Goal: Information Seeking & Learning: Learn about a topic

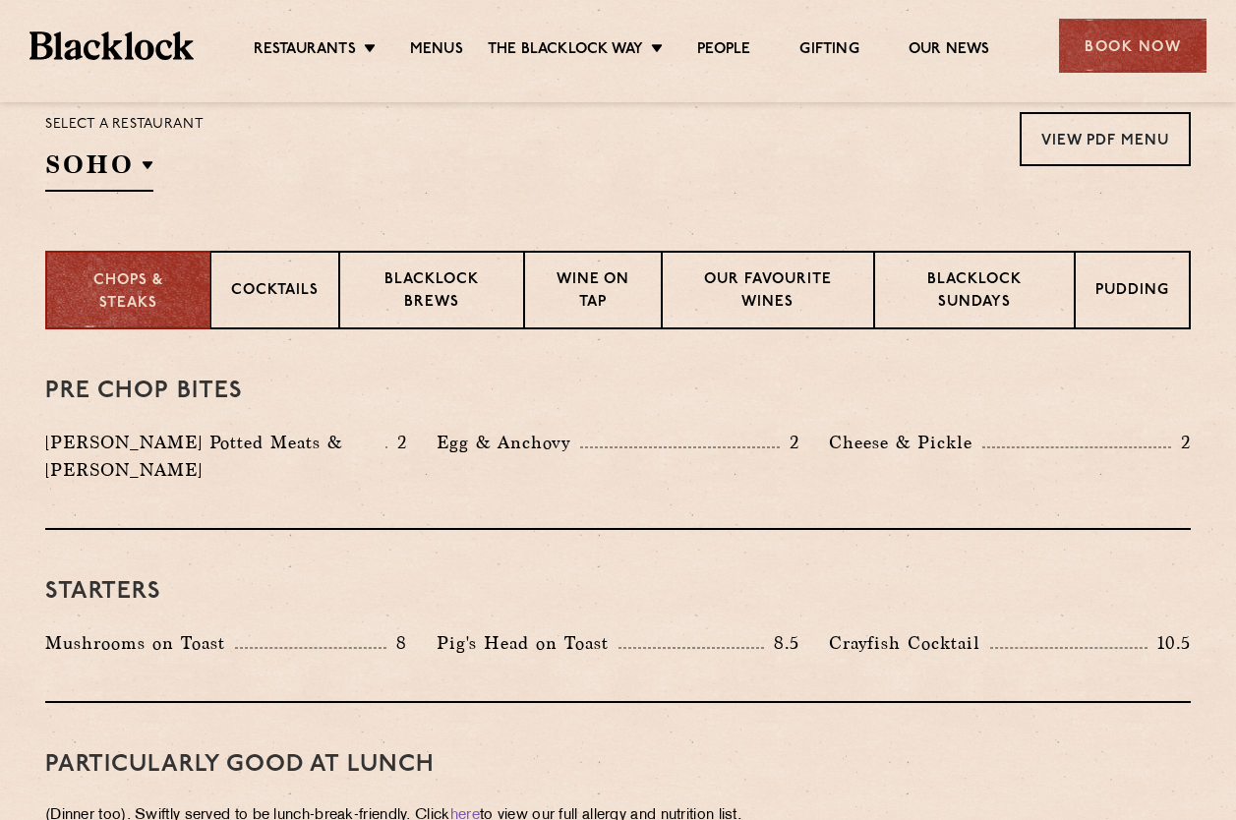
scroll to position [688, 0]
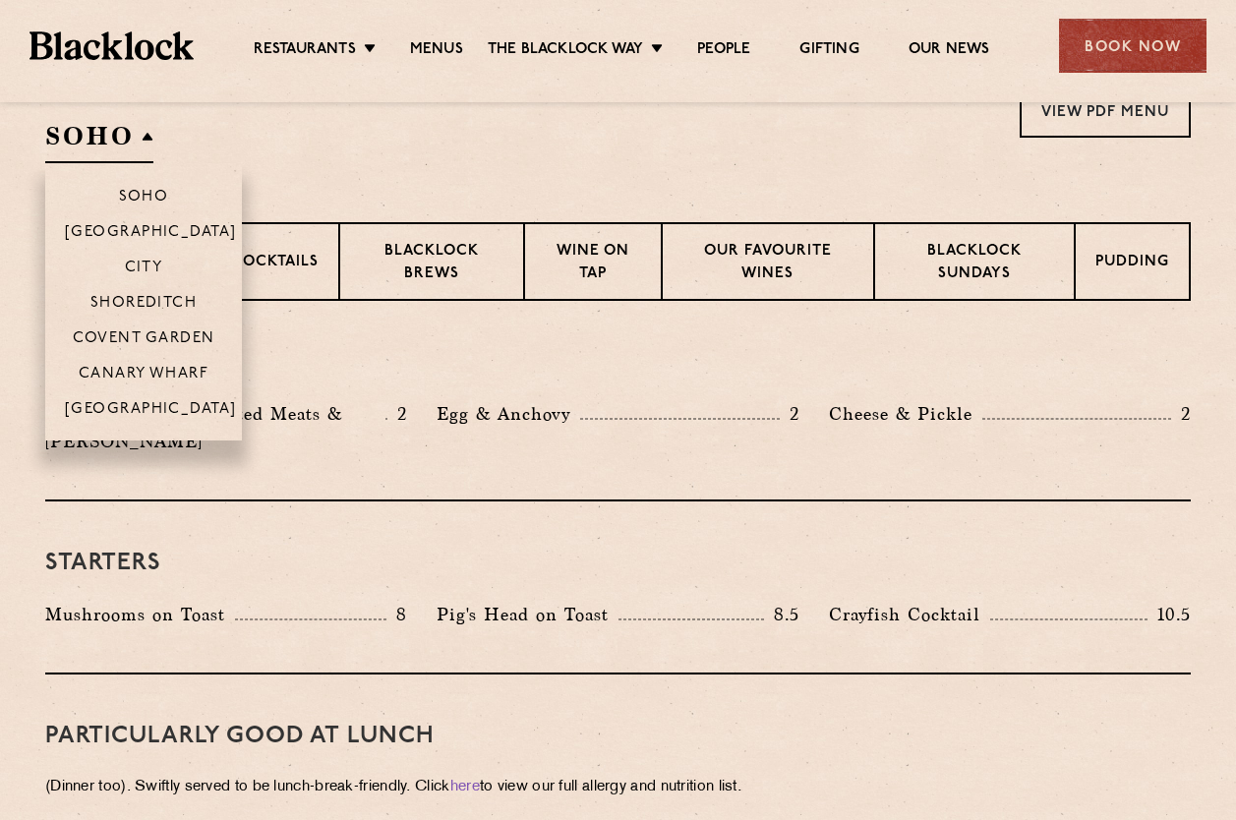
click at [131, 131] on h2 "SOHO" at bounding box center [99, 141] width 108 height 44
click at [156, 402] on p "[GEOGRAPHIC_DATA]" at bounding box center [151, 411] width 172 height 20
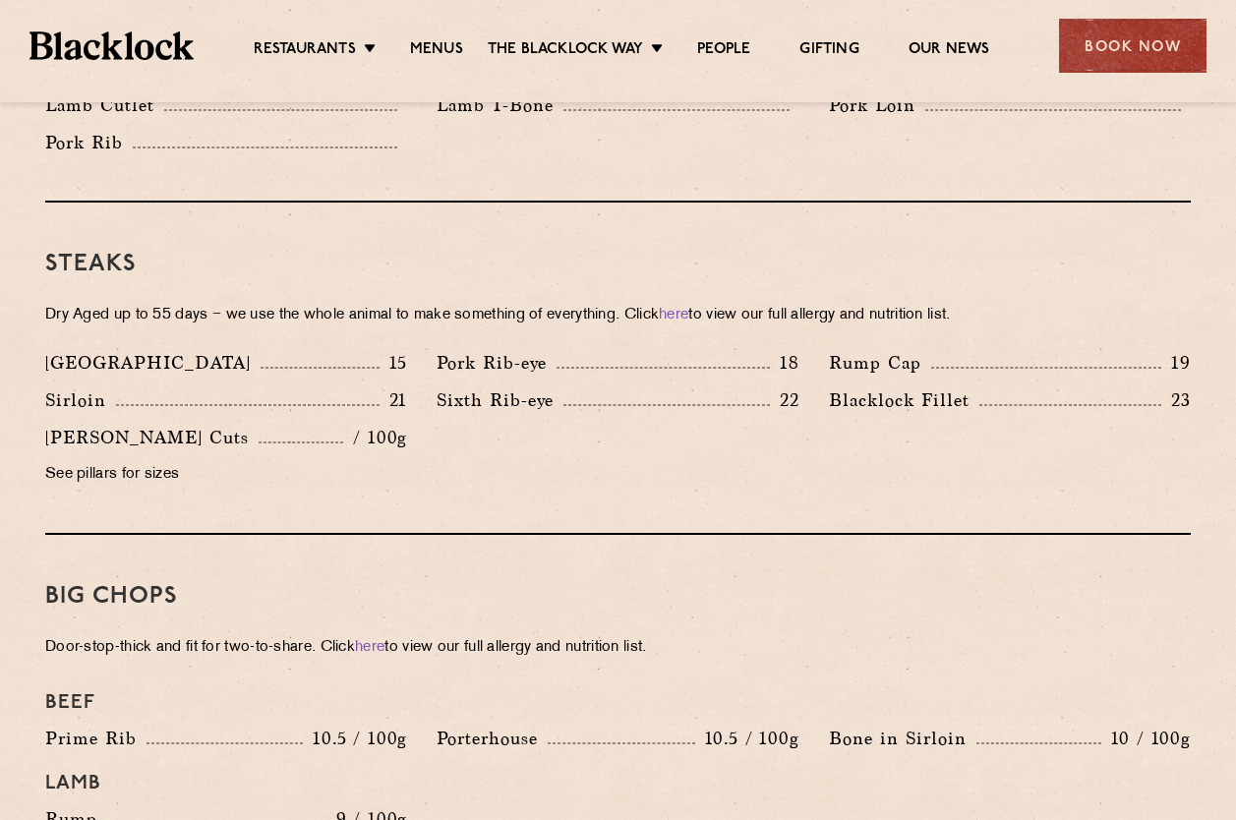
scroll to position [1770, 0]
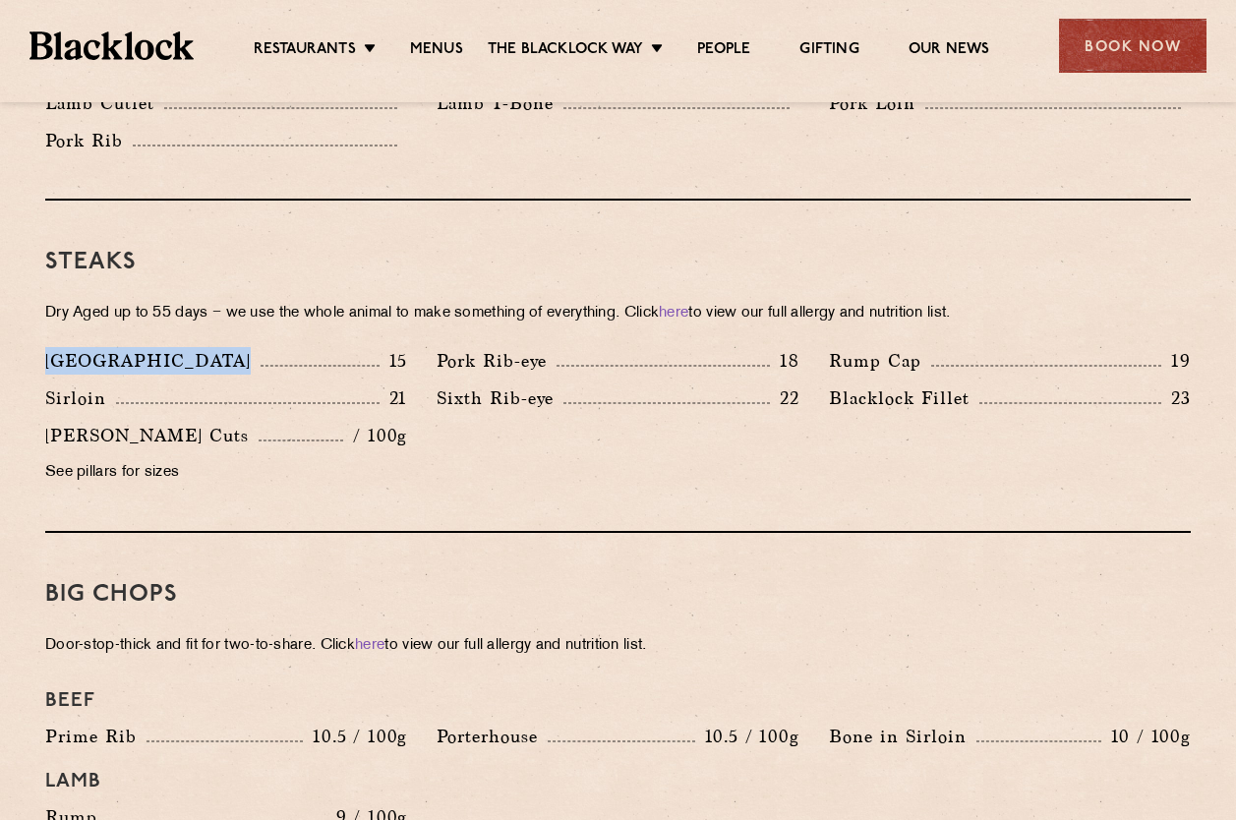
drag, startPoint x: 43, startPoint y: 334, endPoint x: 138, endPoint y: 329, distance: 94.5
click at [138, 347] on div "Denver 15" at bounding box center [225, 365] width 391 height 37
drag, startPoint x: 138, startPoint y: 329, endPoint x: 70, endPoint y: 333, distance: 68.0
click at [70, 347] on p "Denver" at bounding box center [152, 361] width 215 height 28
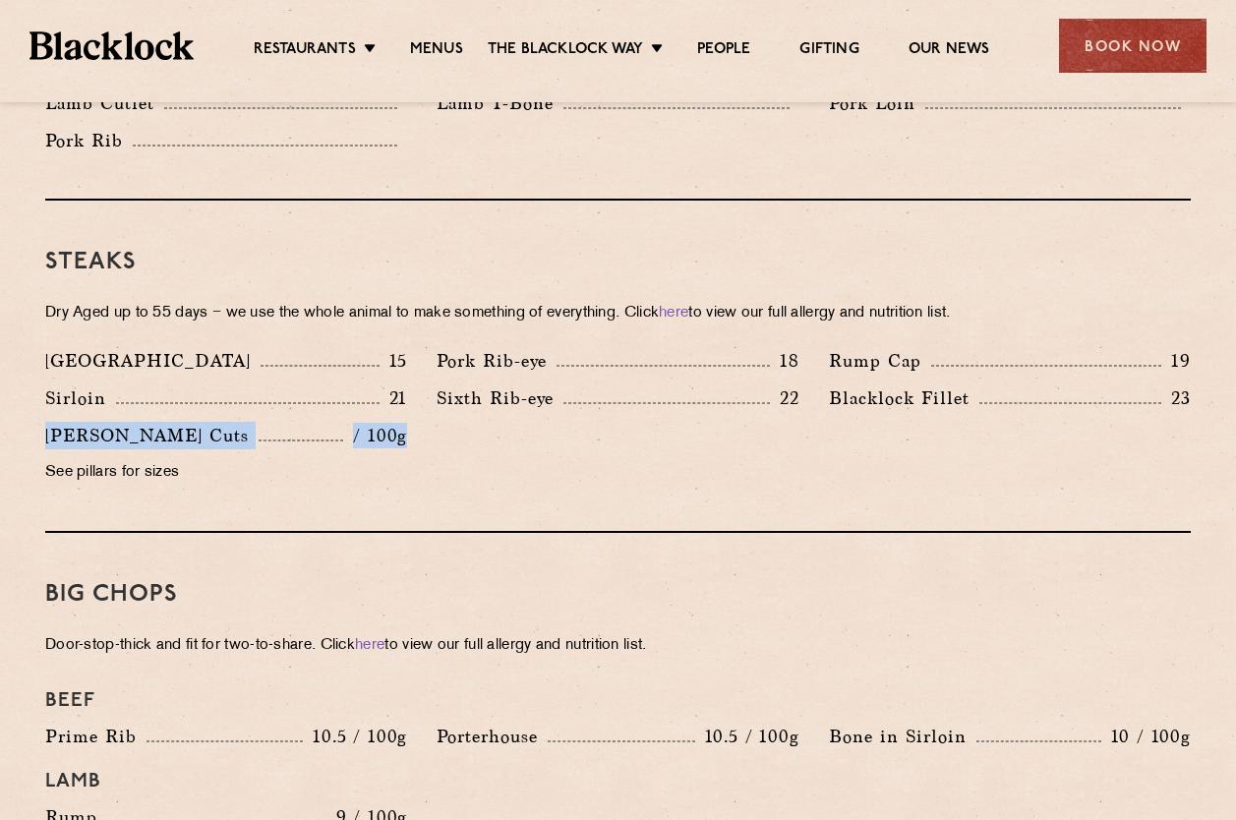
drag, startPoint x: 47, startPoint y: 412, endPoint x: 418, endPoint y: 407, distance: 370.8
click at [418, 422] on div "Butcher’s Cuts / 100g See pillars for sizes" at bounding box center [225, 459] width 391 height 75
drag, startPoint x: 418, startPoint y: 407, endPoint x: 530, endPoint y: 433, distance: 115.0
click at [530, 433] on div "Denver 15 Pork Rib-eye 18 Rump Cap 19 Sirloin 21 22 23" at bounding box center [617, 421] width 1175 height 149
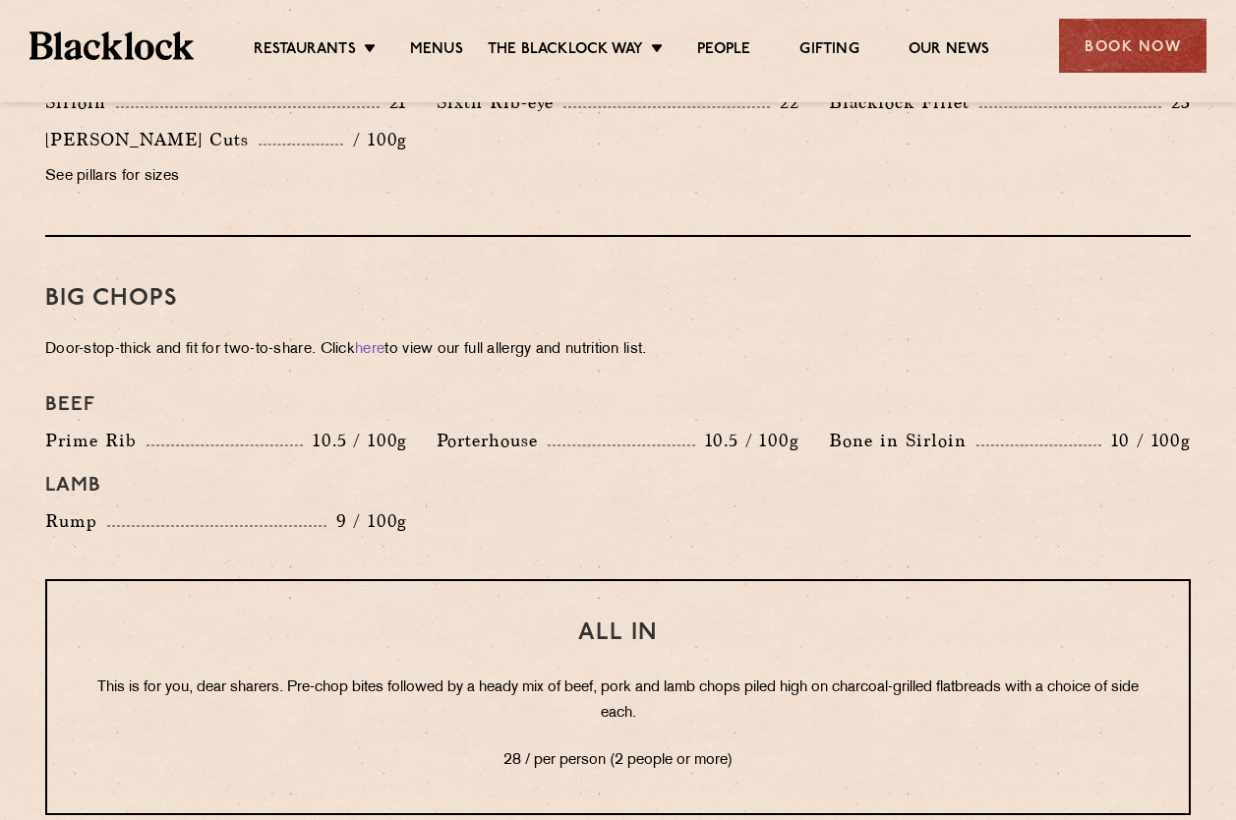
scroll to position [2065, 0]
drag, startPoint x: 831, startPoint y: 416, endPoint x: 966, endPoint y: 415, distance: 134.7
click at [966, 428] on p "Bone in Sirloin" at bounding box center [903, 442] width 148 height 28
drag, startPoint x: 966, startPoint y: 415, endPoint x: 947, endPoint y: 422, distance: 19.9
copy p "Bone in Sirloin"
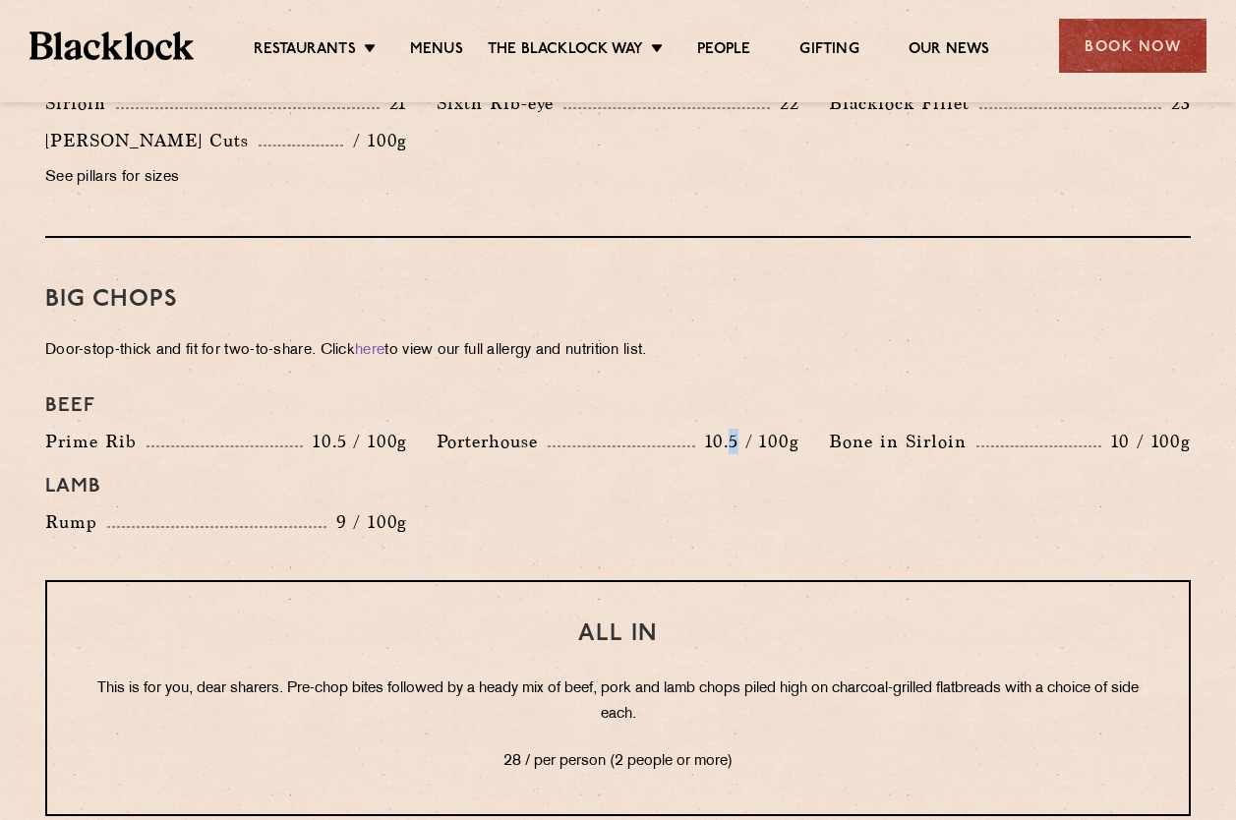
click at [739, 428] on div "Porterhouse 10.5 / 100g" at bounding box center [618, 442] width 362 height 28
drag, startPoint x: 740, startPoint y: 427, endPoint x: 679, endPoint y: 477, distance: 79.0
click at [679, 477] on div "Lamb" at bounding box center [617, 486] width 1175 height 43
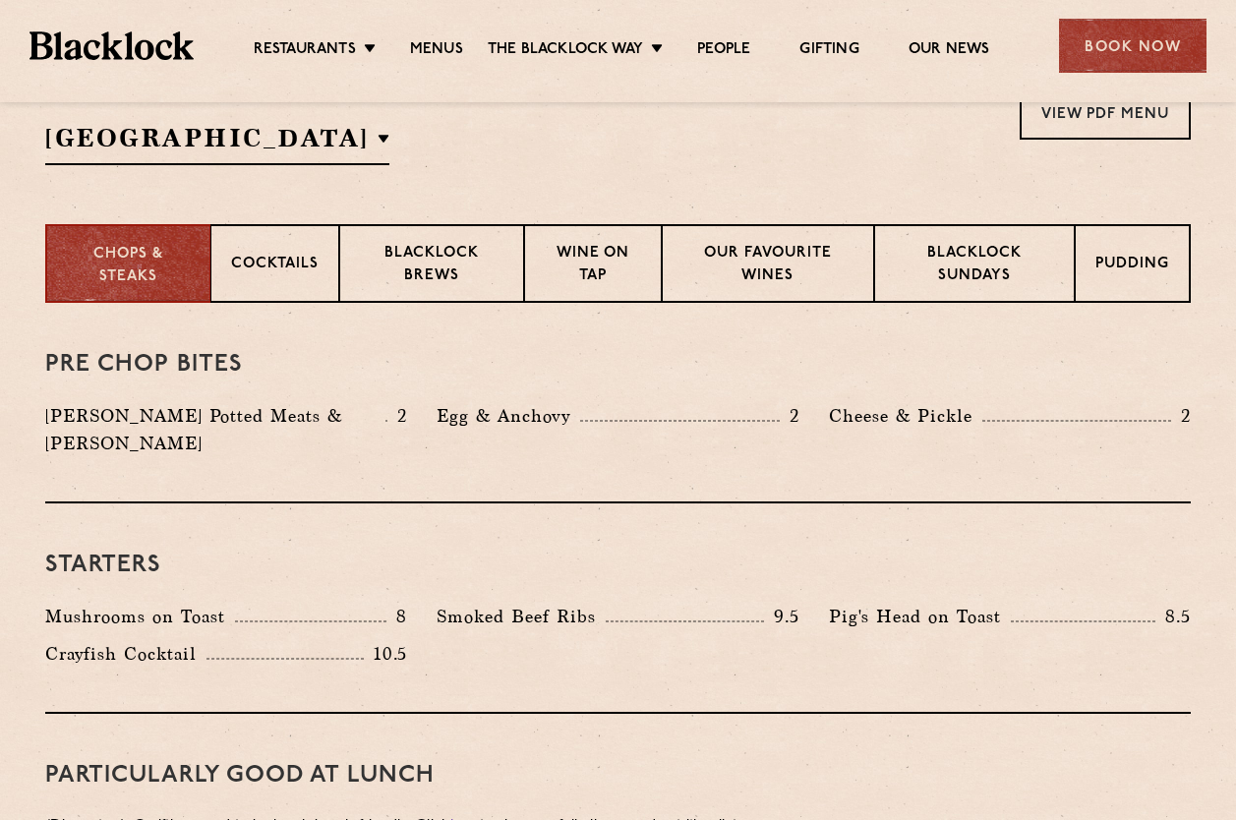
scroll to position [590, 0]
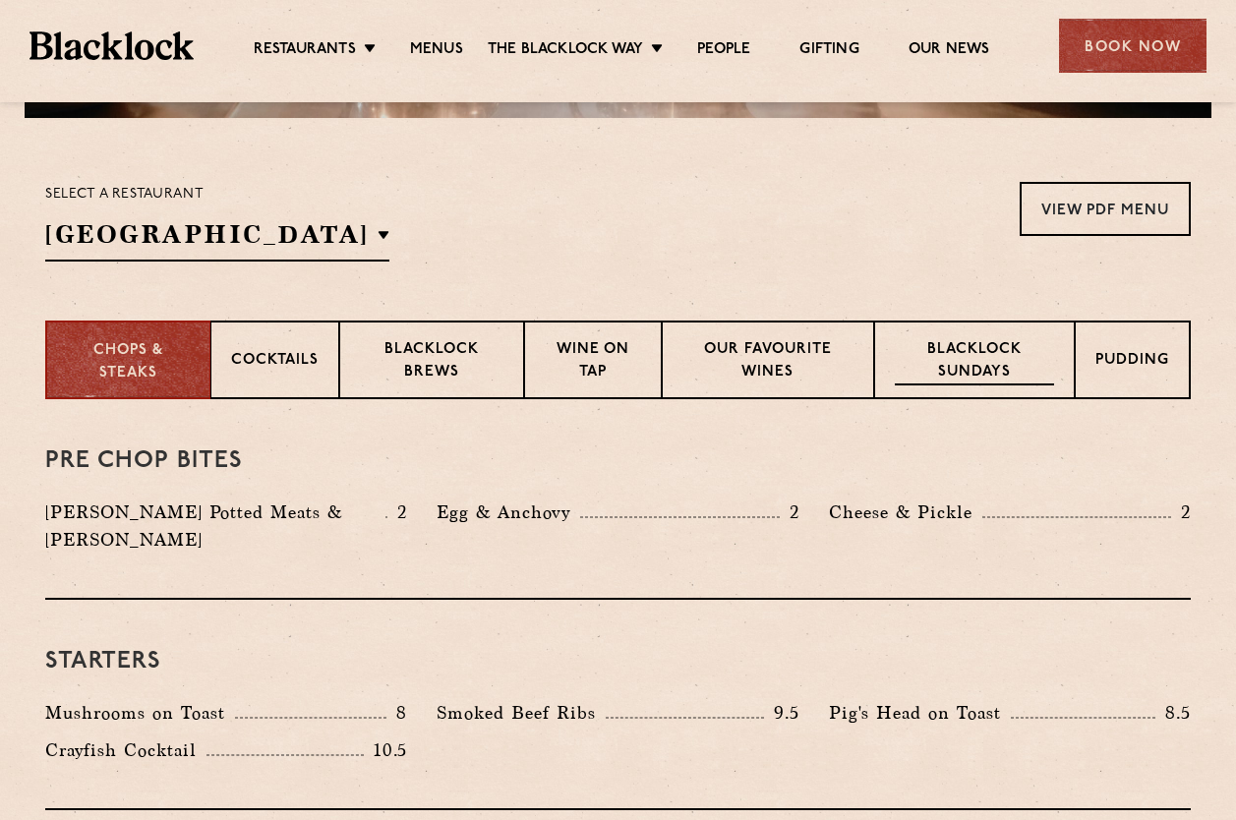
click at [942, 360] on p "Blacklock Sundays" at bounding box center [974, 362] width 159 height 46
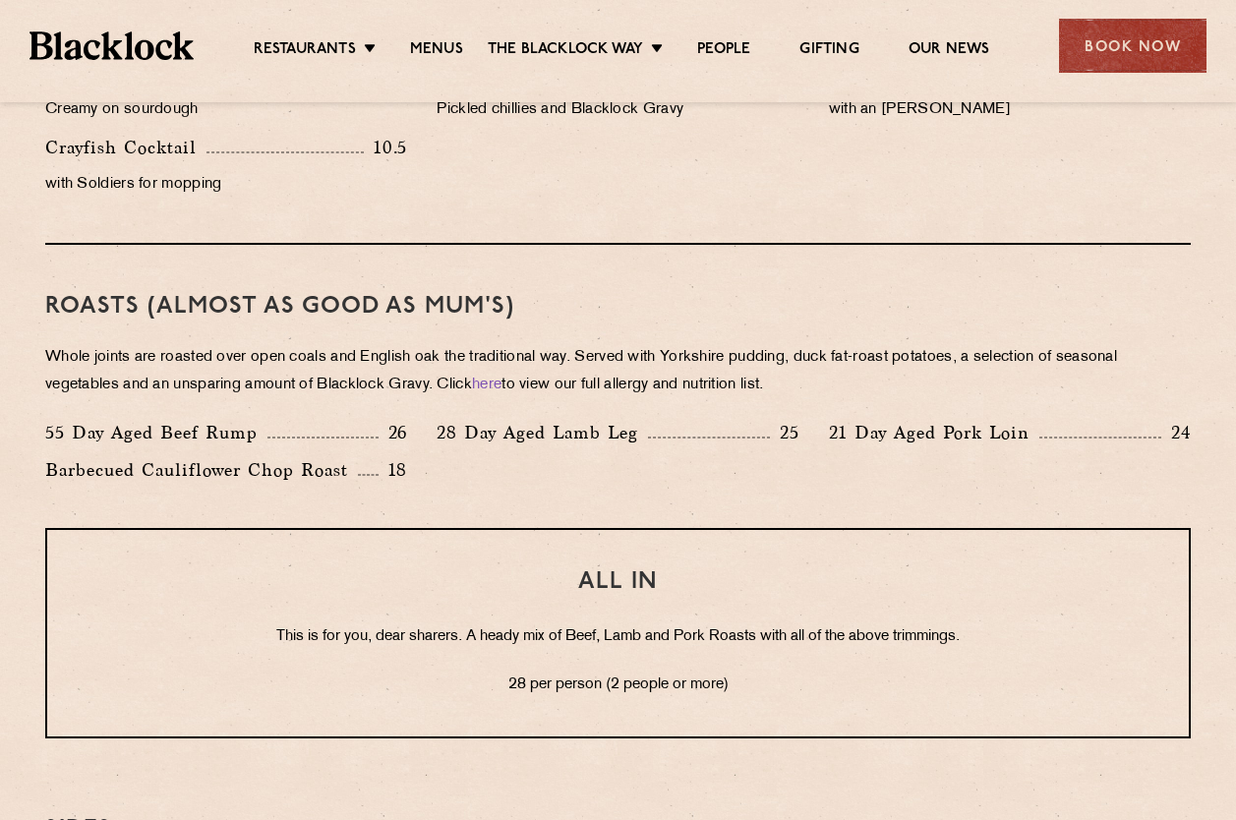
scroll to position [1377, 0]
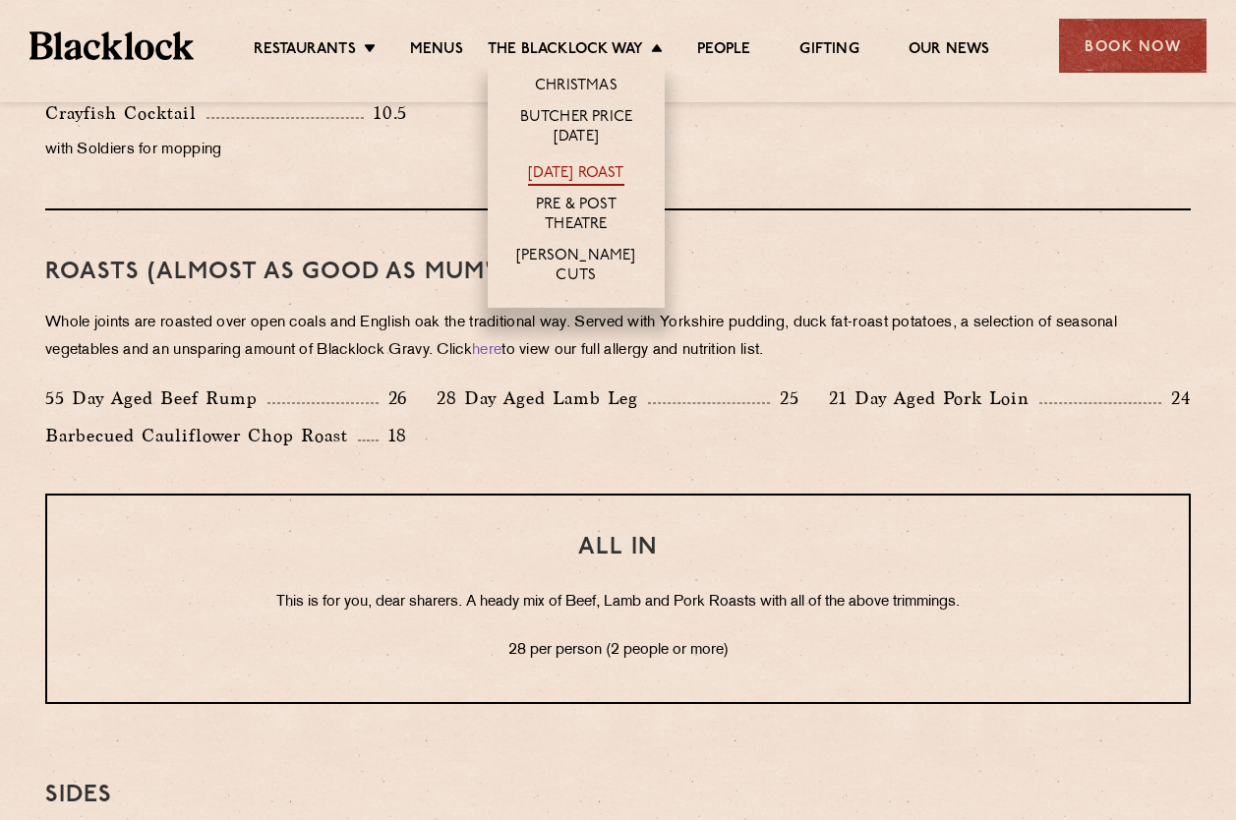
click at [576, 164] on link "[DATE] Roast" at bounding box center [575, 175] width 95 height 22
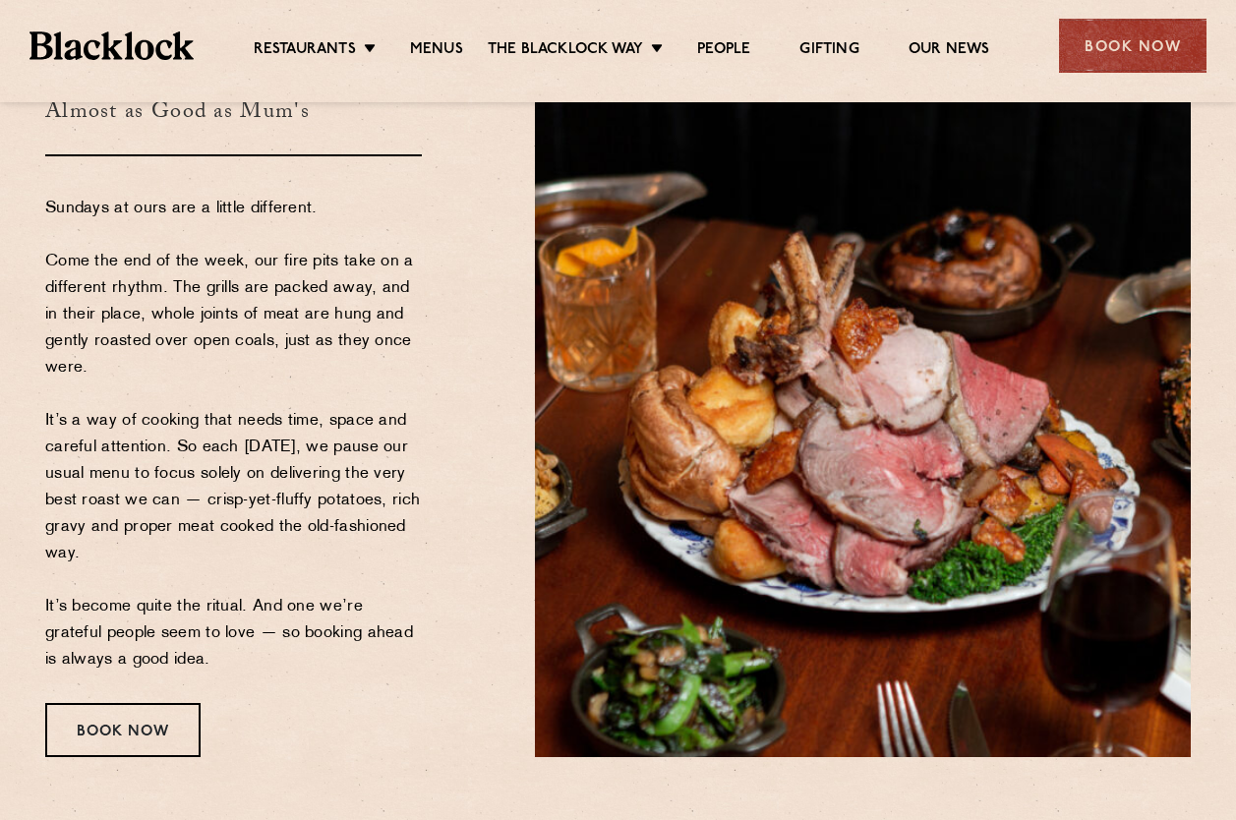
scroll to position [197, 0]
